Goal: Navigation & Orientation: Find specific page/section

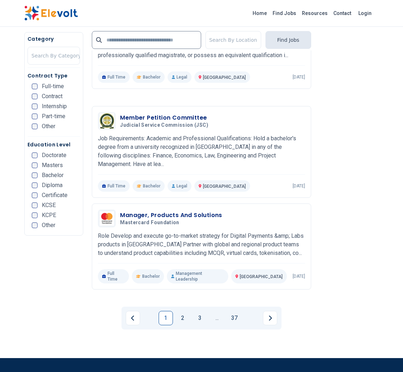
scroll to position [1393, 0]
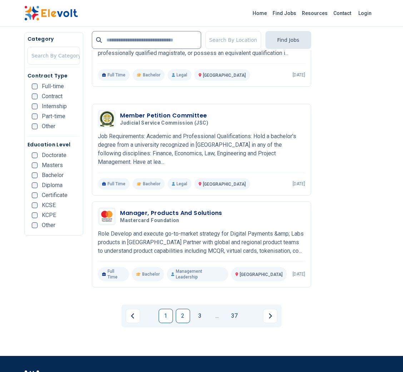
click at [180, 309] on link "2" at bounding box center [183, 316] width 14 height 14
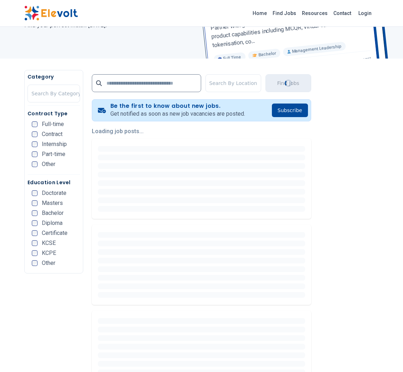
scroll to position [103, 0]
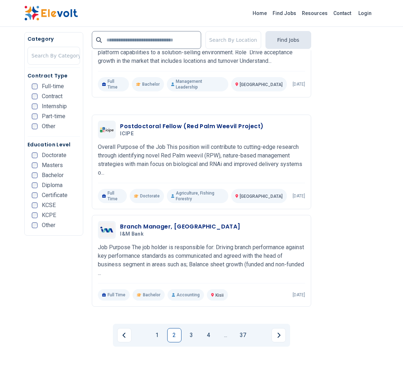
scroll to position [1408, 0]
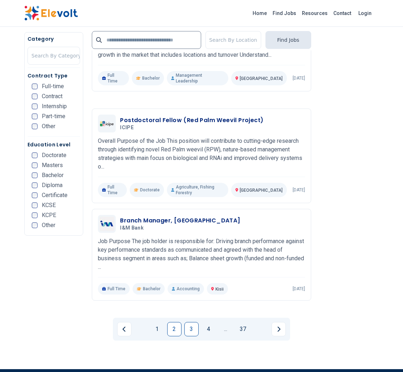
click at [195, 322] on link "3" at bounding box center [191, 329] width 14 height 14
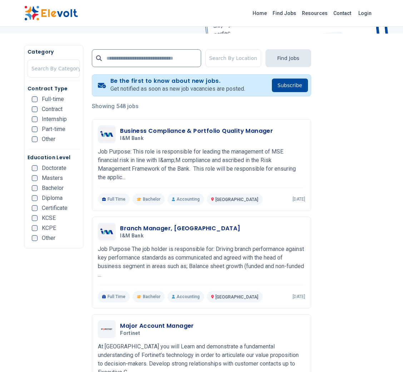
scroll to position [119, 0]
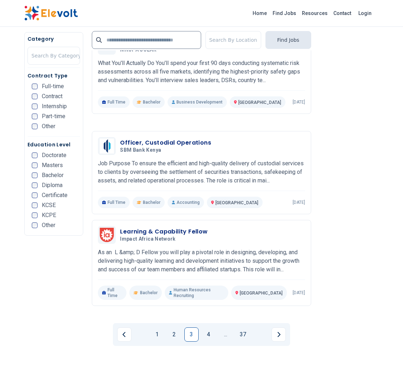
scroll to position [1388, 0]
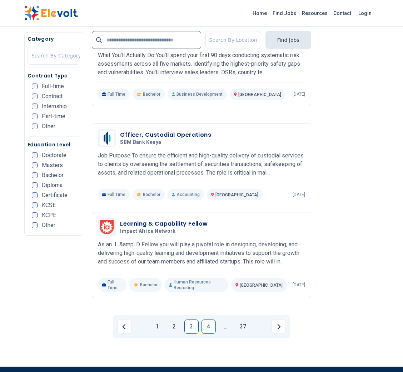
click at [210, 320] on link "4" at bounding box center [209, 327] width 14 height 14
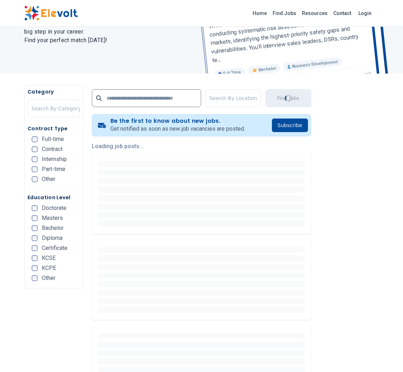
scroll to position [79, 0]
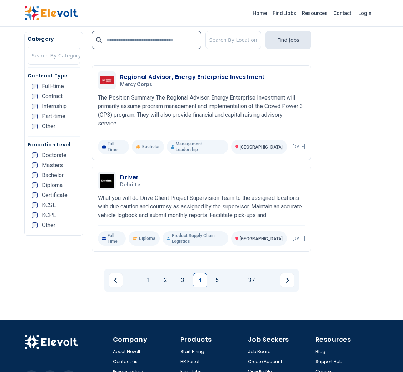
scroll to position [1426, 0]
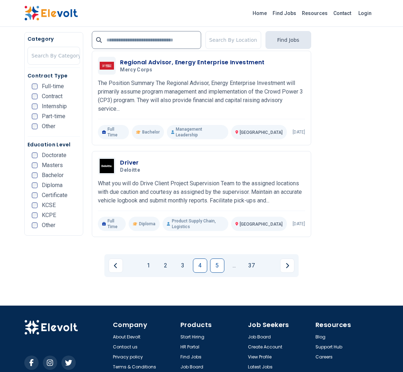
click at [215, 259] on link "5" at bounding box center [217, 266] width 14 height 14
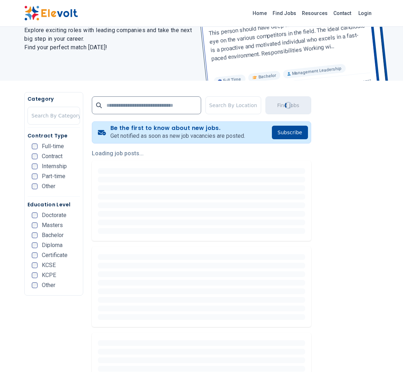
scroll to position [73, 0]
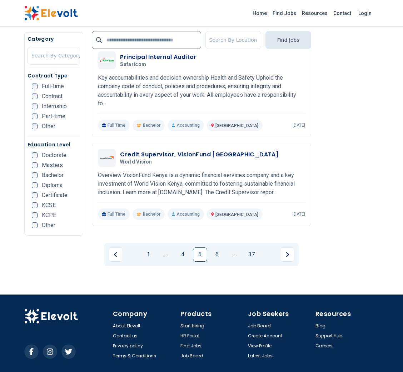
scroll to position [1420, 0]
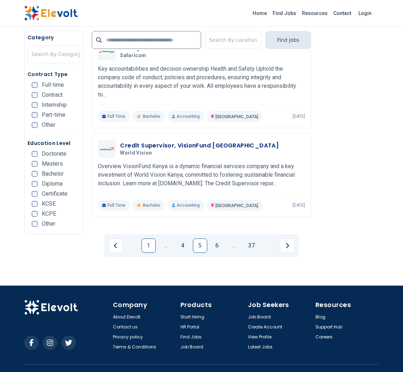
click at [150, 239] on link "1" at bounding box center [149, 246] width 14 height 14
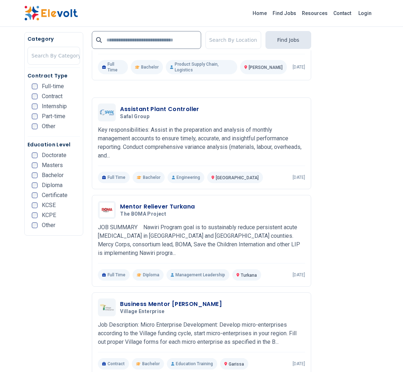
scroll to position [620, 0]
